Goal: Navigation & Orientation: Find specific page/section

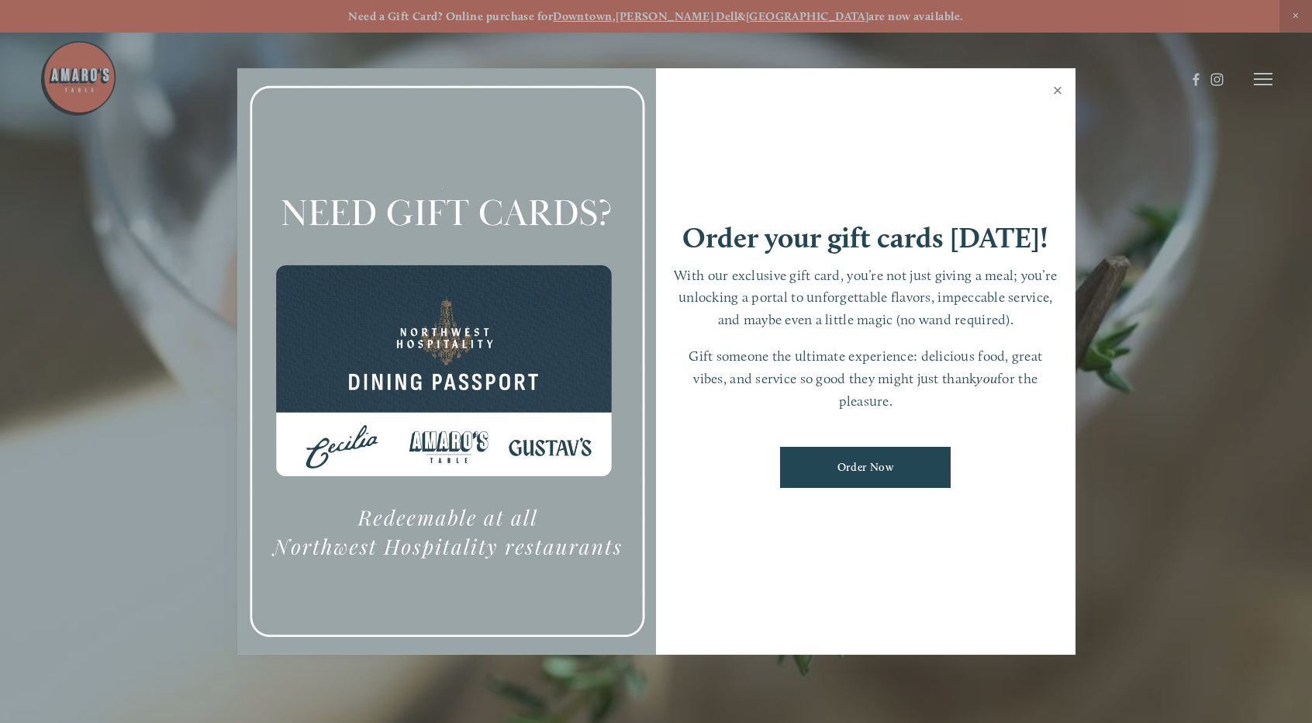
click at [1056, 88] on link "Close" at bounding box center [1058, 92] width 30 height 43
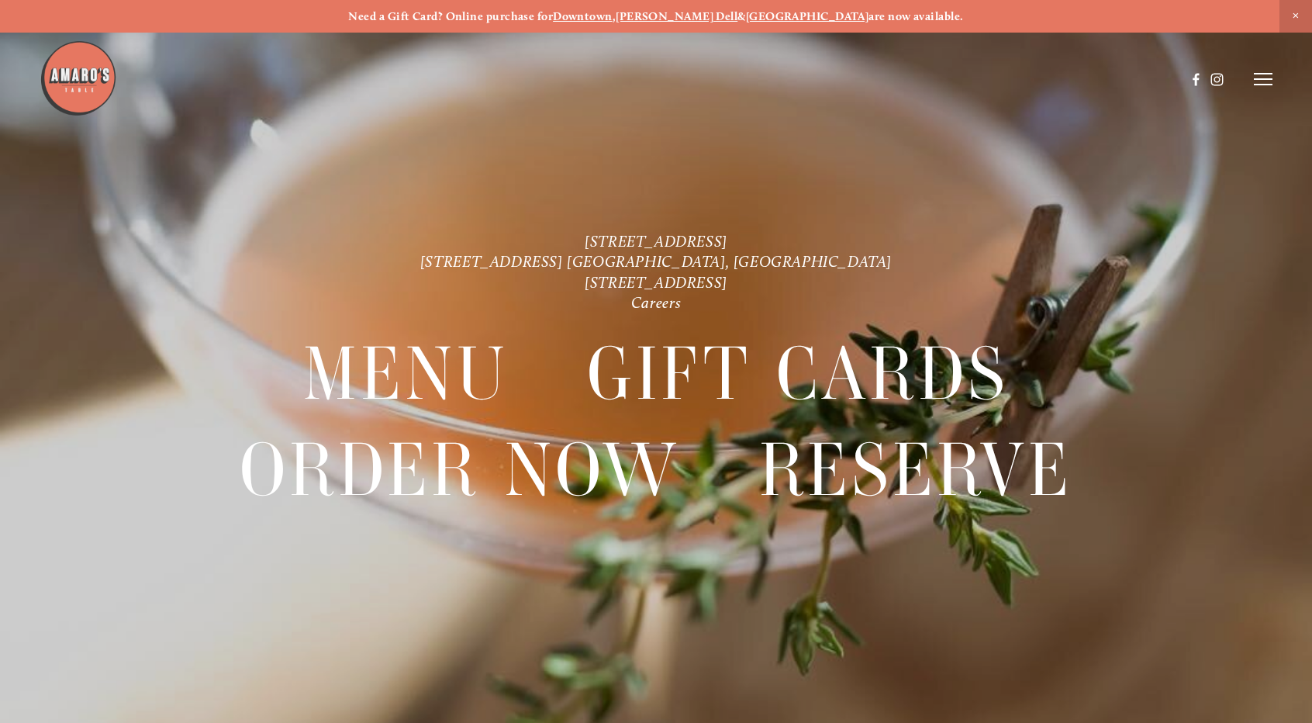
click at [1267, 74] on line at bounding box center [1263, 74] width 19 height 0
click at [974, 79] on span "Menu" at bounding box center [970, 78] width 29 height 13
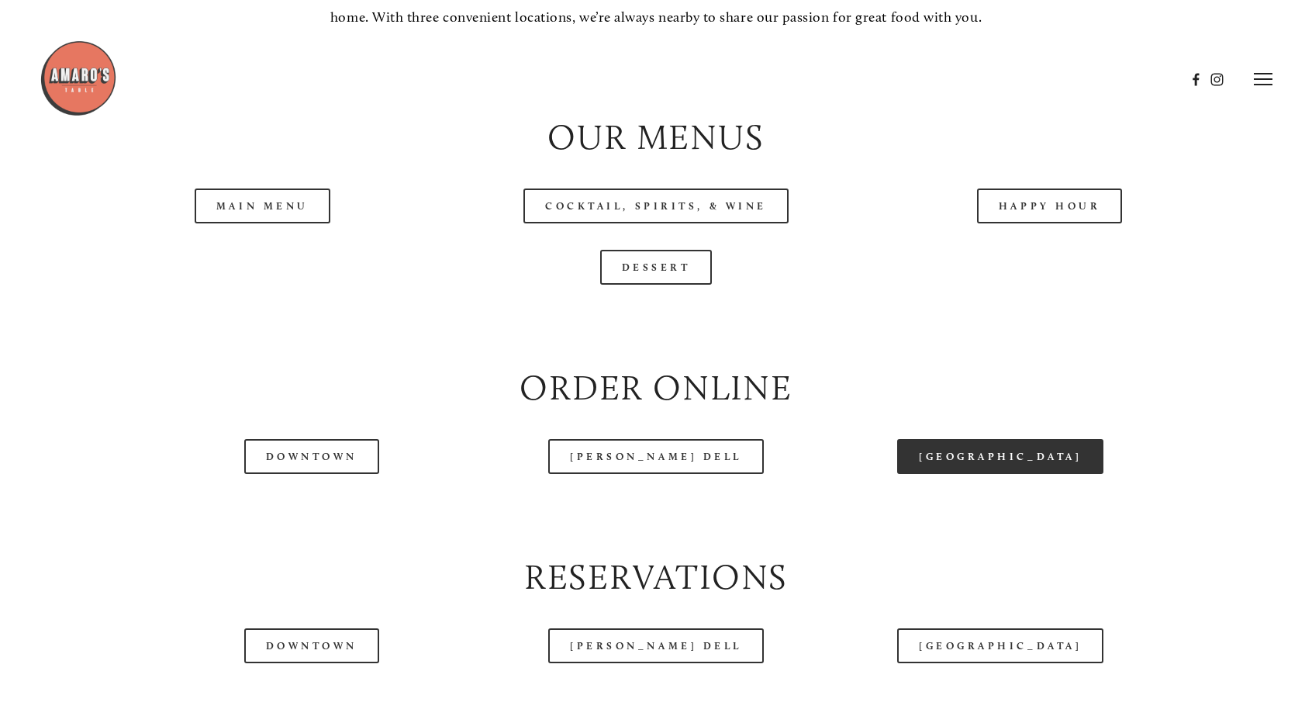
scroll to position [1629, 0]
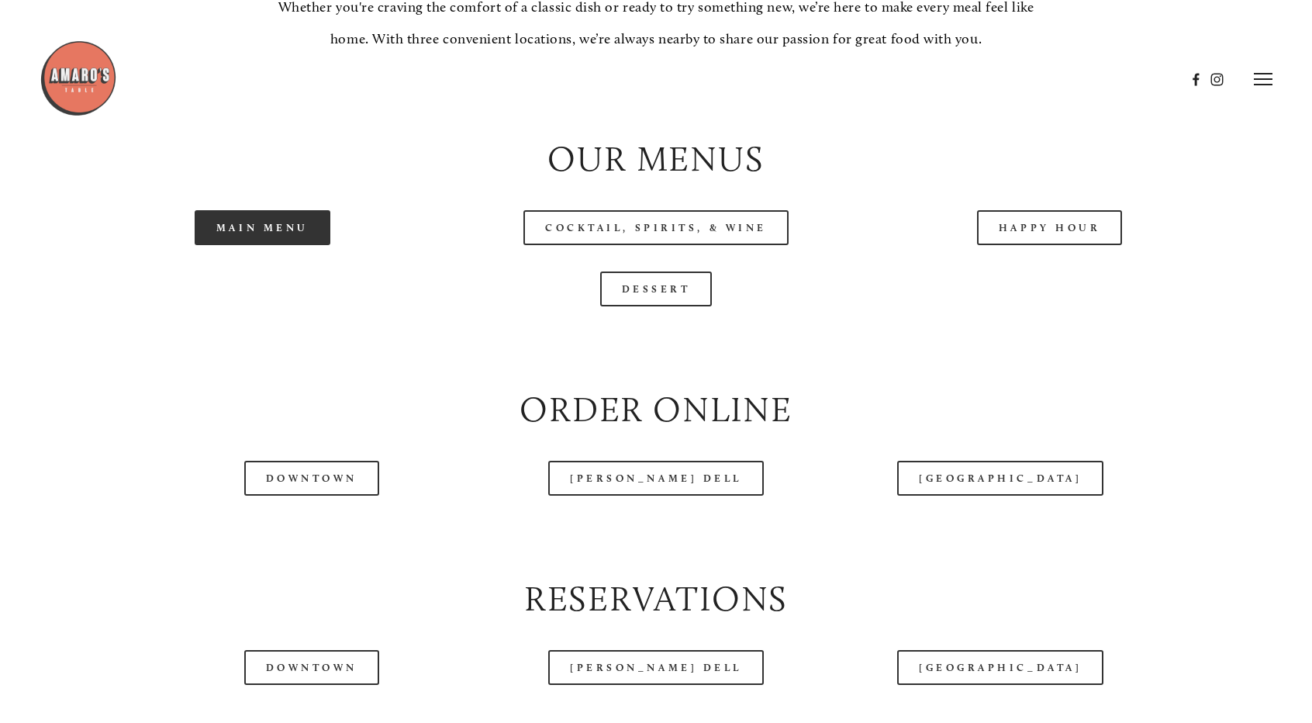
click at [247, 236] on link "Main Menu" at bounding box center [263, 227] width 136 height 35
